Goal: Transaction & Acquisition: Download file/media

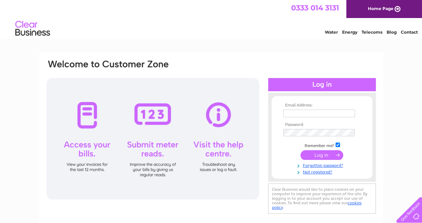
type input "[EMAIL_ADDRESS][DOMAIN_NAME]"
click at [321, 153] on input "submit" at bounding box center [321, 155] width 43 height 10
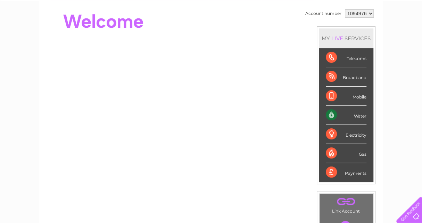
scroll to position [83, 0]
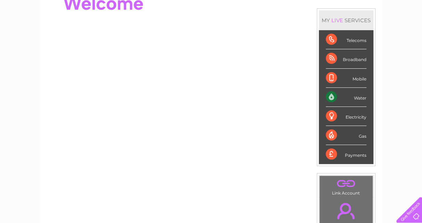
click at [340, 95] on div "Water" at bounding box center [345, 97] width 41 height 19
click at [332, 95] on div "Water" at bounding box center [345, 97] width 41 height 19
click at [325, 95] on div "Water" at bounding box center [345, 97] width 41 height 19
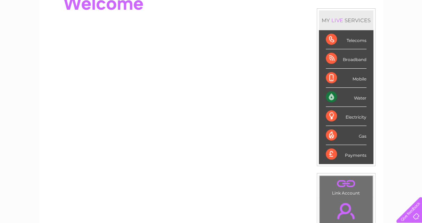
click at [325, 95] on div "Water" at bounding box center [345, 97] width 41 height 19
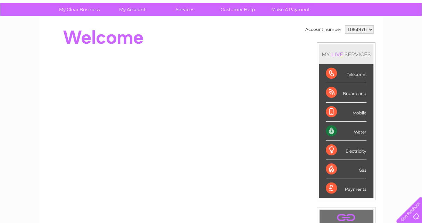
scroll to position [44, 0]
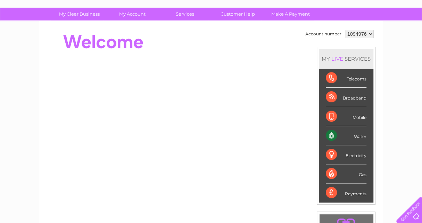
click at [328, 133] on div "Water" at bounding box center [345, 135] width 41 height 19
click at [369, 35] on select "1094976" at bounding box center [359, 34] width 29 height 8
click at [345, 30] on select "1094976" at bounding box center [359, 34] width 29 height 8
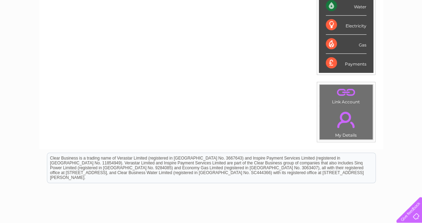
scroll to position [179, 0]
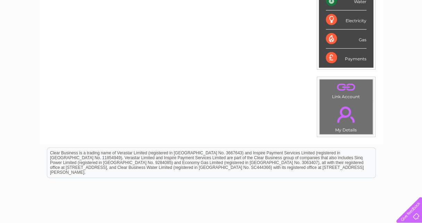
click at [343, 107] on link "." at bounding box center [346, 114] width 50 height 24
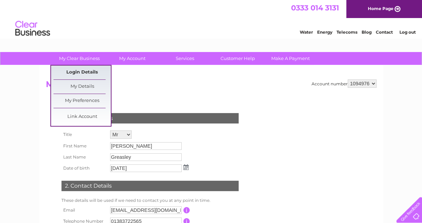
click at [87, 72] on link "Login Details" at bounding box center [81, 73] width 57 height 14
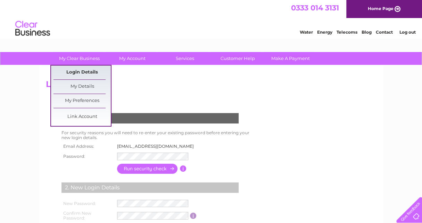
click at [85, 71] on link "Login Details" at bounding box center [81, 73] width 57 height 14
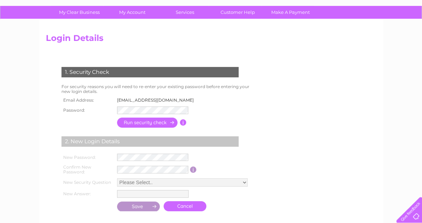
scroll to position [51, 0]
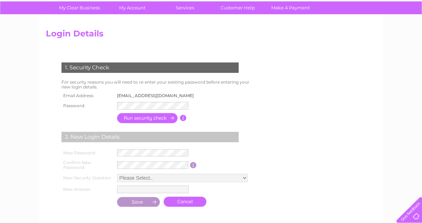
click at [133, 117] on input "button" at bounding box center [147, 118] width 61 height 10
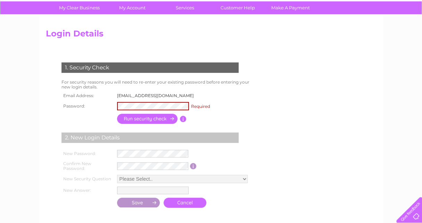
click at [152, 118] on input "button" at bounding box center [147, 119] width 61 height 10
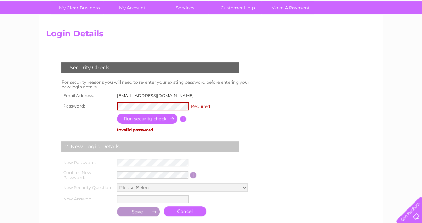
drag, startPoint x: 111, startPoint y: 104, endPoint x: 98, endPoint y: 124, distance: 23.9
click at [98, 124] on div "1. Security Check For security reasons you will need to re-enter your existing …" at bounding box center [151, 137] width 211 height 163
click at [193, 107] on div "Required" at bounding box center [200, 106] width 21 height 7
click at [204, 105] on div "Required" at bounding box center [200, 106] width 21 height 7
click at [165, 93] on td "murraygreasley@yahoo.com" at bounding box center [164, 95] width 98 height 9
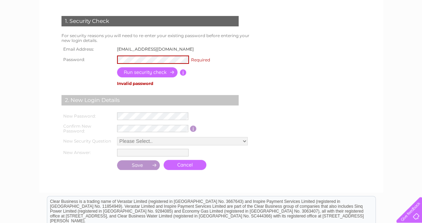
scroll to position [96, 0]
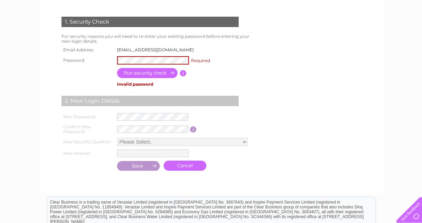
click at [205, 60] on div "Required" at bounding box center [200, 60] width 21 height 7
drag, startPoint x: 210, startPoint y: 57, endPoint x: 207, endPoint y: 64, distance: 7.9
click at [210, 57] on div "Required" at bounding box center [200, 60] width 21 height 7
click at [156, 72] on input "button" at bounding box center [147, 73] width 61 height 10
click at [174, 73] on input "button" at bounding box center [147, 73] width 61 height 10
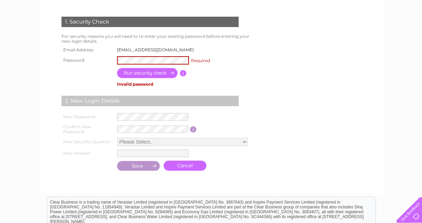
click at [140, 84] on td "Invalid password" at bounding box center [135, 84] width 40 height 9
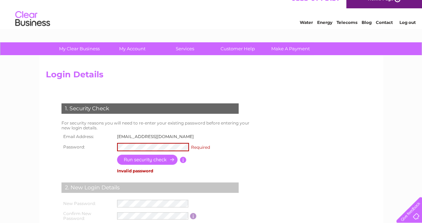
scroll to position [0, 0]
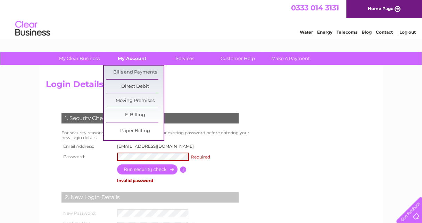
click at [143, 60] on link "My Account" at bounding box center [131, 58] width 57 height 13
click at [139, 62] on link "My Account" at bounding box center [131, 58] width 57 height 13
click at [138, 60] on link "My Account" at bounding box center [131, 58] width 57 height 13
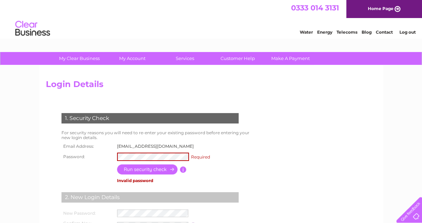
click at [199, 156] on div "Required" at bounding box center [200, 156] width 21 height 7
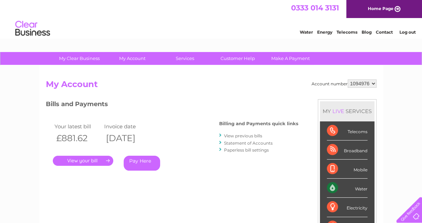
click at [89, 161] on link "." at bounding box center [83, 161] width 60 height 10
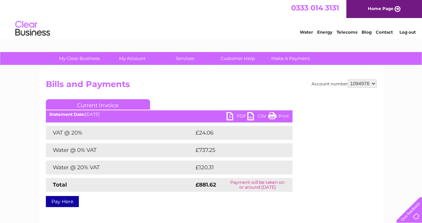
click at [230, 116] on link "PDF" at bounding box center [236, 117] width 21 height 10
click at [250, 116] on link "CSV" at bounding box center [257, 117] width 21 height 10
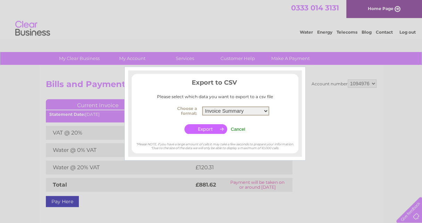
click at [266, 110] on select "Invoice Summary Service Charge Summary" at bounding box center [235, 111] width 67 height 9
click at [202, 107] on select "Invoice Summary Service Charge Summary" at bounding box center [235, 111] width 67 height 9
click at [212, 110] on select "Invoice Summary Service Charge Summary" at bounding box center [235, 111] width 67 height 9
click at [189, 111] on th "Choose a format:" at bounding box center [180, 111] width 42 height 14
click at [244, 79] on h3 "Export to CSV" at bounding box center [214, 84] width 167 height 12
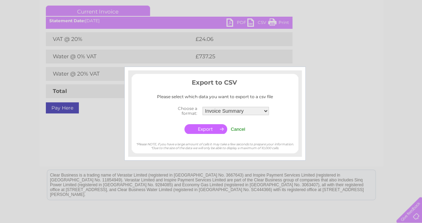
scroll to position [98, 0]
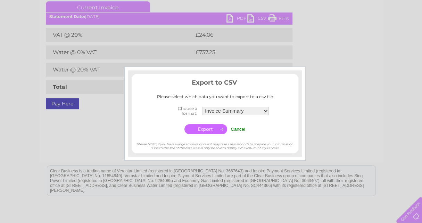
click at [229, 18] on div at bounding box center [211, 111] width 422 height 223
click at [229, 17] on div at bounding box center [211, 111] width 422 height 223
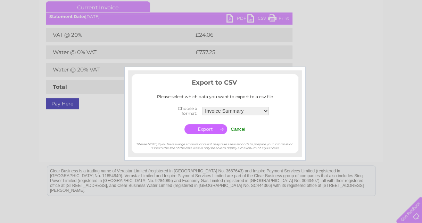
click at [348, 95] on div at bounding box center [211, 111] width 422 height 223
click at [265, 109] on select "Invoice Summary Service Charge Summary" at bounding box center [235, 111] width 67 height 9
click at [202, 107] on select "Invoice Summary Service Charge Summary" at bounding box center [235, 111] width 67 height 9
click at [209, 129] on input "button" at bounding box center [205, 129] width 43 height 10
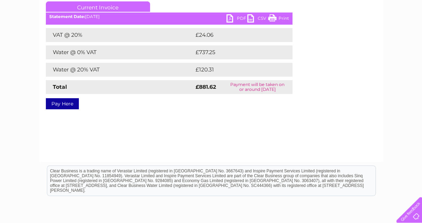
click at [230, 18] on link "PDF" at bounding box center [236, 19] width 21 height 10
